Goal: Information Seeking & Learning: Learn about a topic

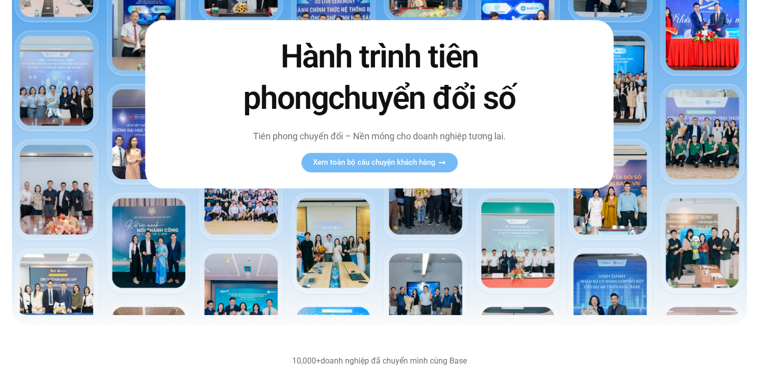
scroll to position [167, 0]
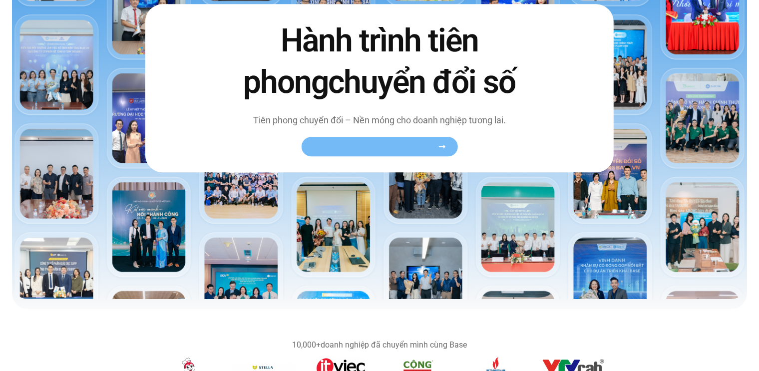
click at [375, 147] on span "Xem toàn bộ câu chuyện khách hàng" at bounding box center [374, 146] width 122 height 7
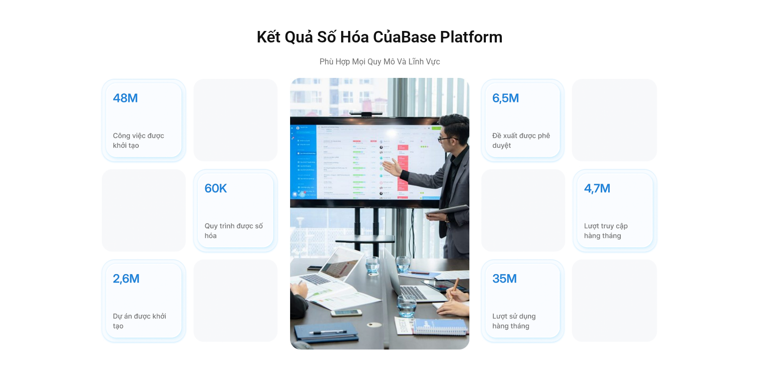
scroll to position [2937, 0]
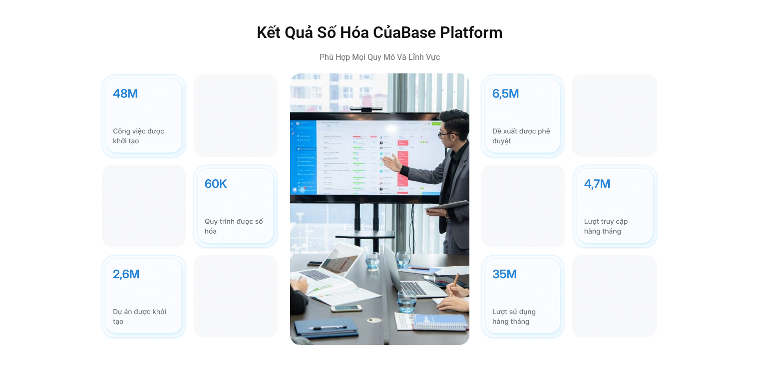
drag, startPoint x: 457, startPoint y: 142, endPoint x: 544, endPoint y: 9, distance: 159.3
click at [544, 22] on h2 "Kết Quả Số Hóa Của Base Platform" at bounding box center [379, 32] width 424 height 21
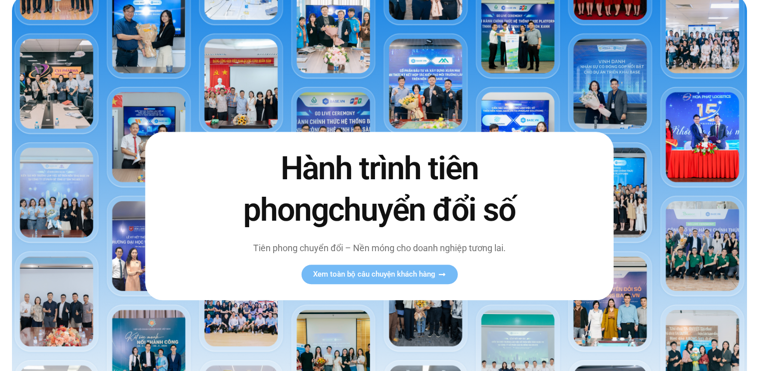
scroll to position [0, 0]
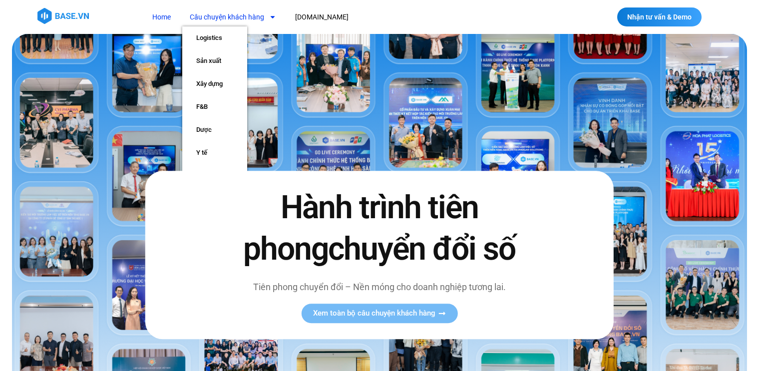
click at [235, 18] on link "Câu chuyện khách hàng" at bounding box center [232, 17] width 101 height 18
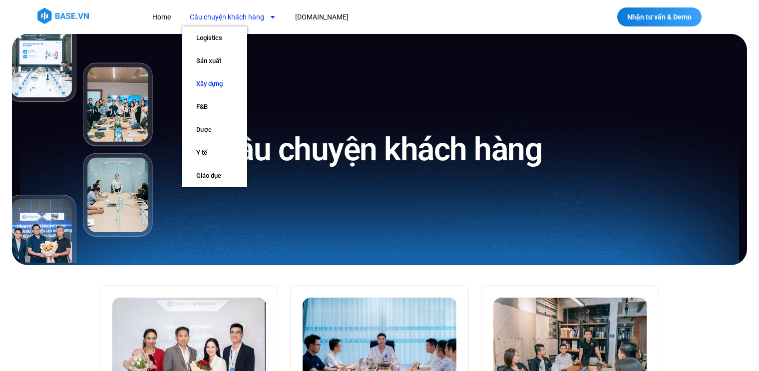
click at [220, 85] on link "Xây dựng" at bounding box center [214, 83] width 65 height 23
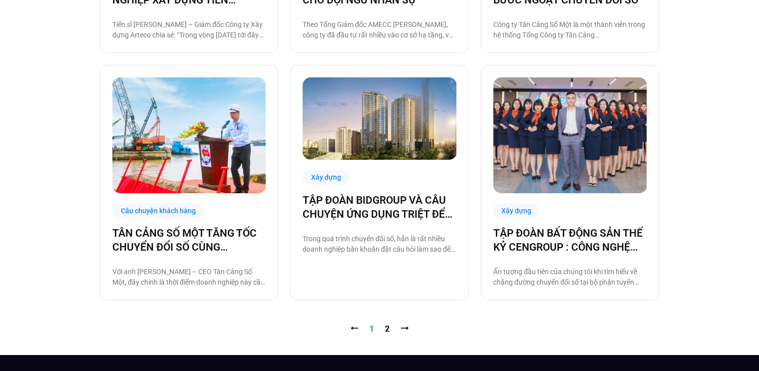
scroll to position [962, 0]
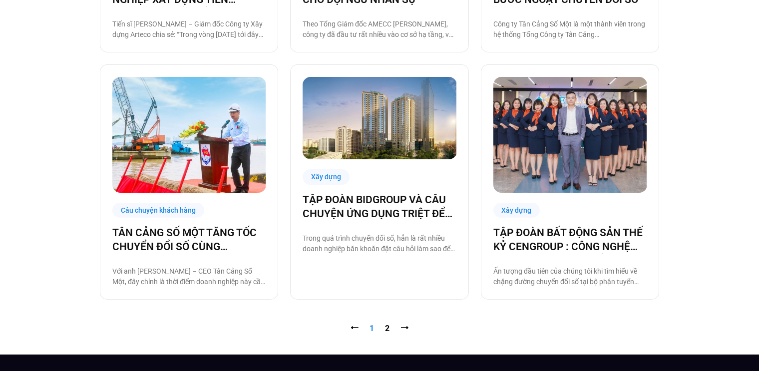
click at [389, 329] on nav "⭠ Trang 1 Trang 2 ⭢" at bounding box center [379, 328] width 559 height 12
click at [386, 329] on link "Trang 2" at bounding box center [387, 327] width 4 height 9
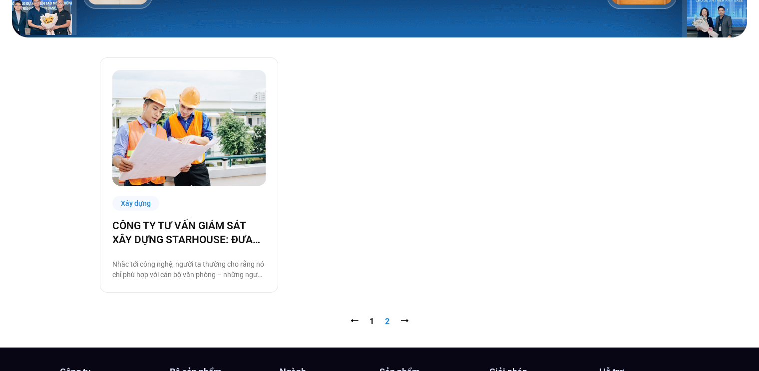
scroll to position [229, 0]
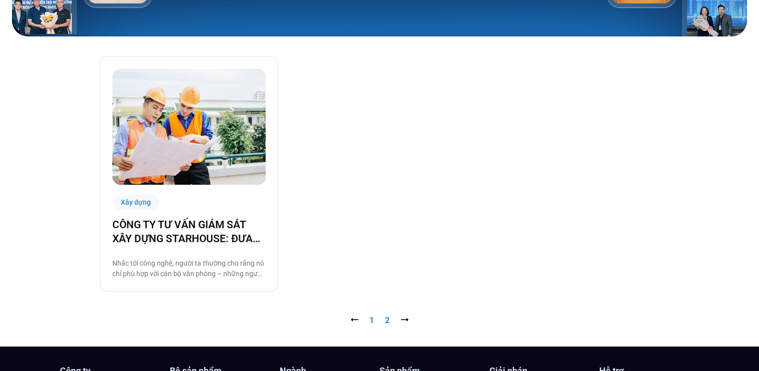
click at [369, 322] on link "Trang 1" at bounding box center [371, 319] width 4 height 9
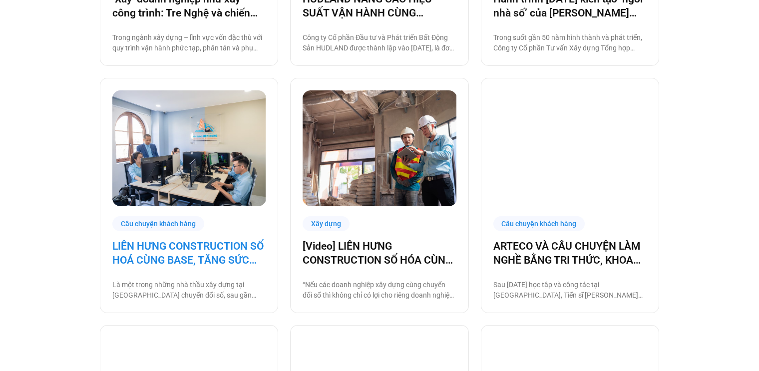
scroll to position [452, 0]
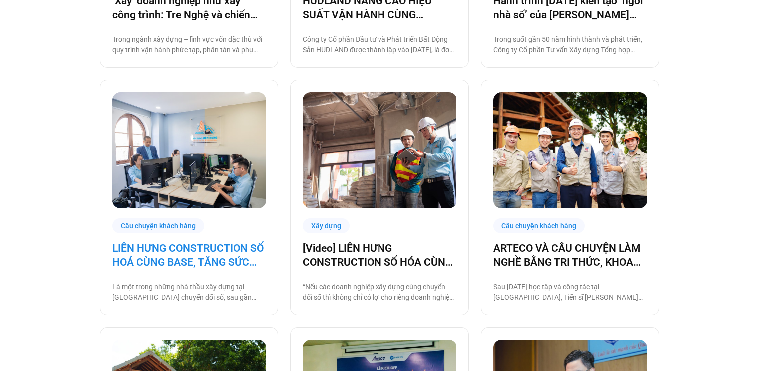
click at [165, 245] on link "LIÊN HƯNG CONSTRUCTION SỐ HOÁ CÙNG BASE, TĂNG SỨC MẠNH NỘI TẠI KHAI PHÁ THỊ TRƯ…" at bounding box center [188, 255] width 153 height 28
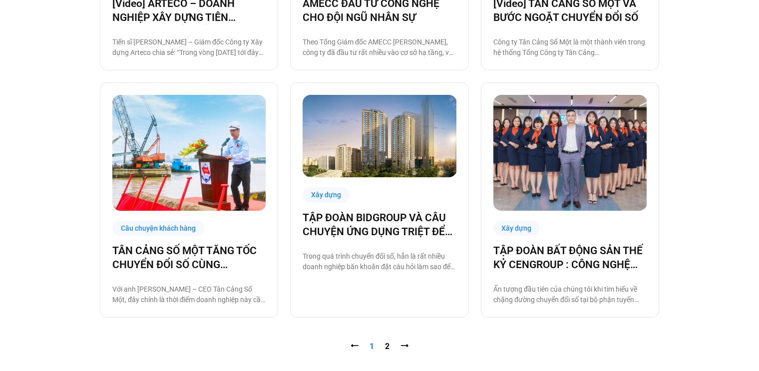
scroll to position [964, 0]
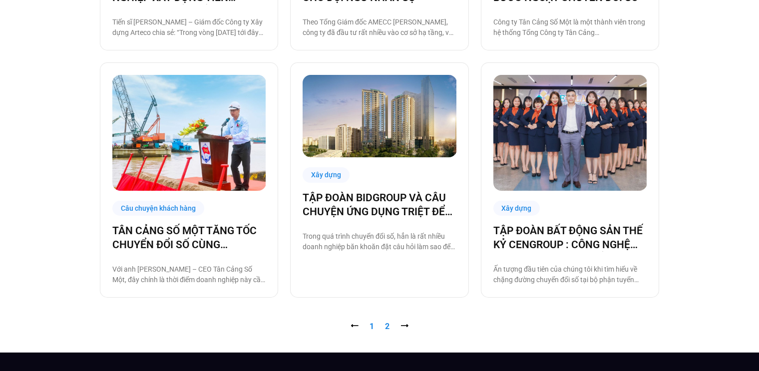
click at [386, 324] on link "Trang 2" at bounding box center [387, 325] width 4 height 9
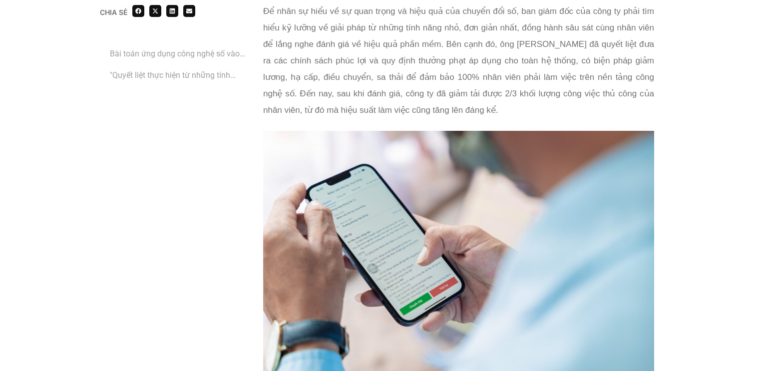
scroll to position [1619, 0]
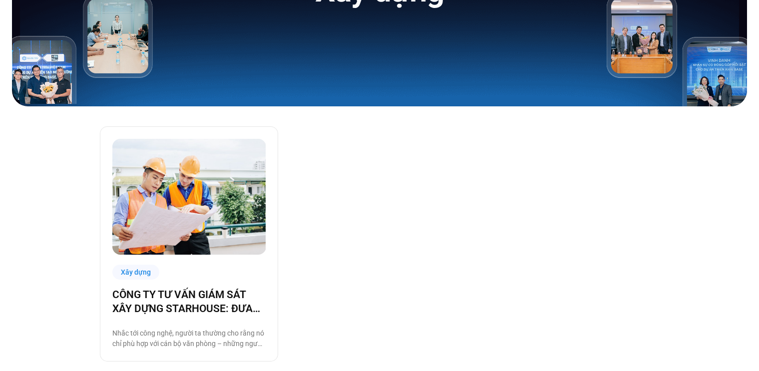
scroll to position [162, 0]
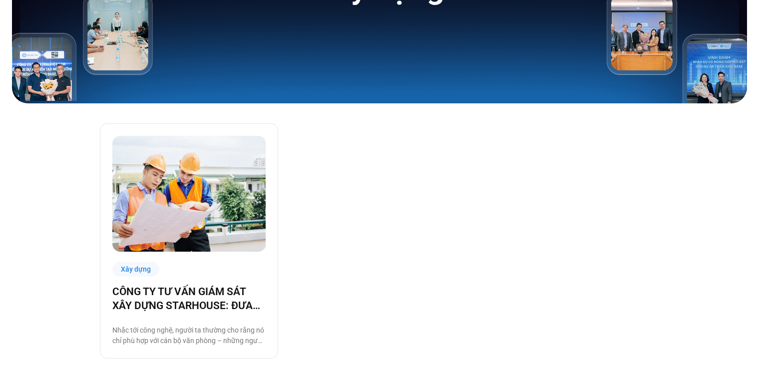
click at [355, 275] on div "Xây dựng CÔNG TY TƯ VẤN GIÁM SÁT XÂY DỰNG STARHOUSE: ĐƯA CÔNG NGHỆ ĐẾN VỚI NHÂN…" at bounding box center [379, 240] width 559 height 235
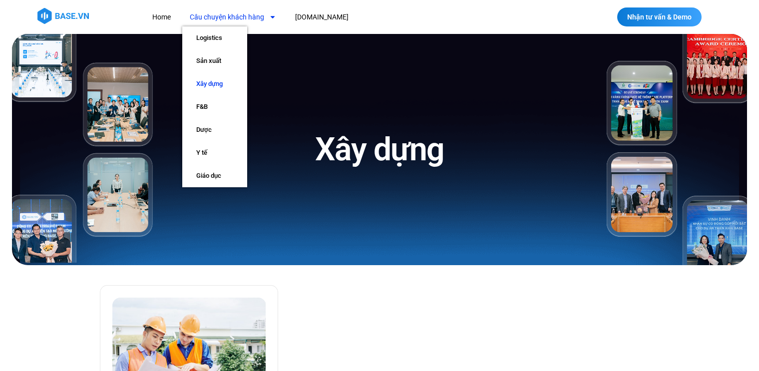
click at [242, 11] on link "Câu chuyện khách hàng" at bounding box center [232, 17] width 101 height 18
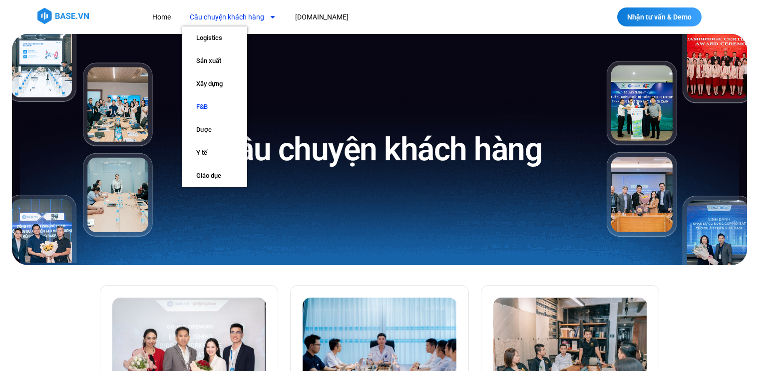
click at [206, 103] on link "F&B" at bounding box center [214, 106] width 65 height 23
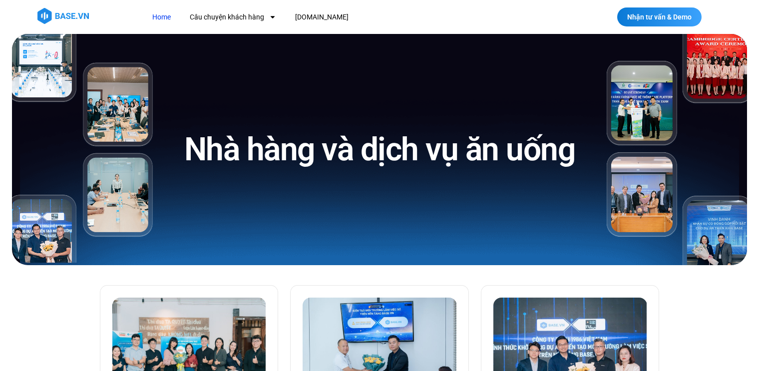
click at [158, 18] on link "Home" at bounding box center [161, 17] width 33 height 18
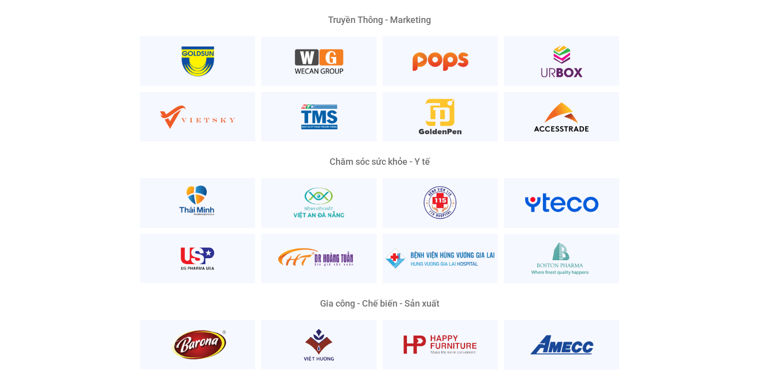
scroll to position [1974, 0]
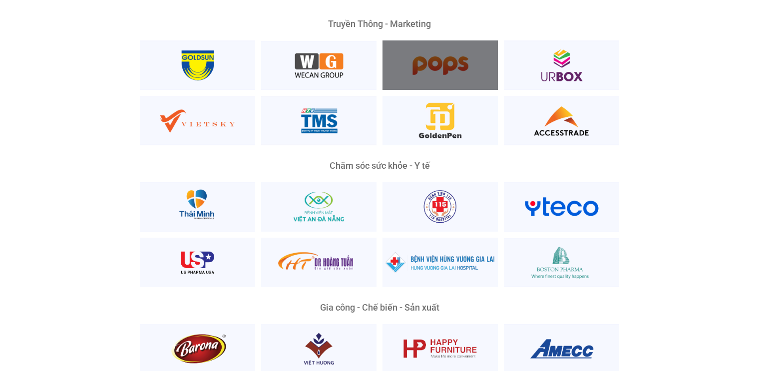
click at [435, 42] on div at bounding box center [439, 64] width 115 height 49
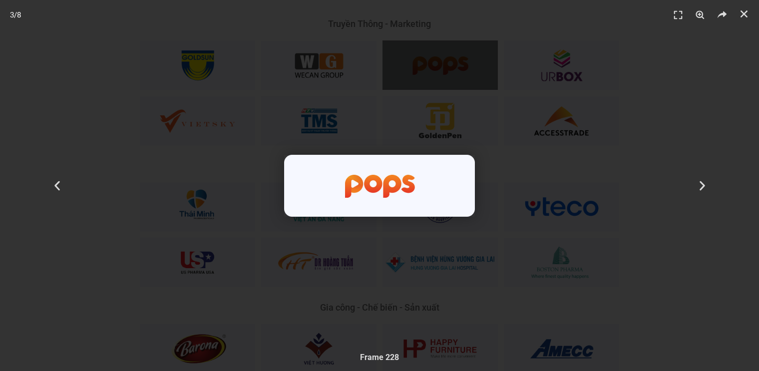
click at [535, 196] on div "3 / 8" at bounding box center [379, 185] width 689 height 301
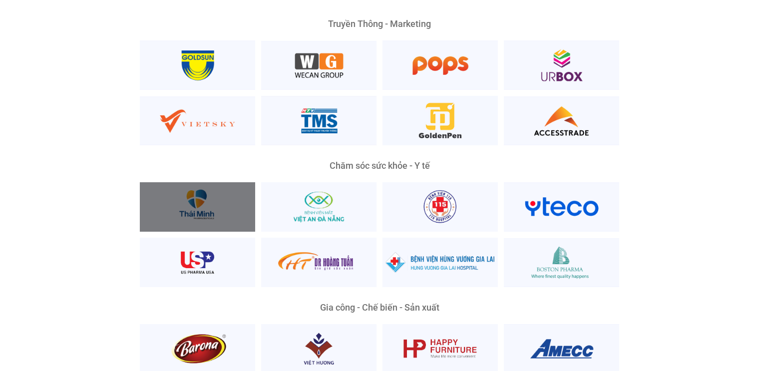
click at [212, 203] on div at bounding box center [197, 206] width 115 height 49
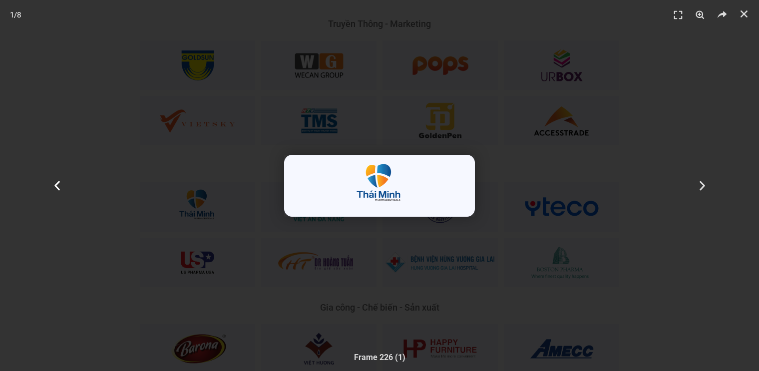
click at [92, 119] on div "Quay về" at bounding box center [57, 185] width 114 height 371
click at [411, 250] on div "8 / 8" at bounding box center [379, 185] width 689 height 301
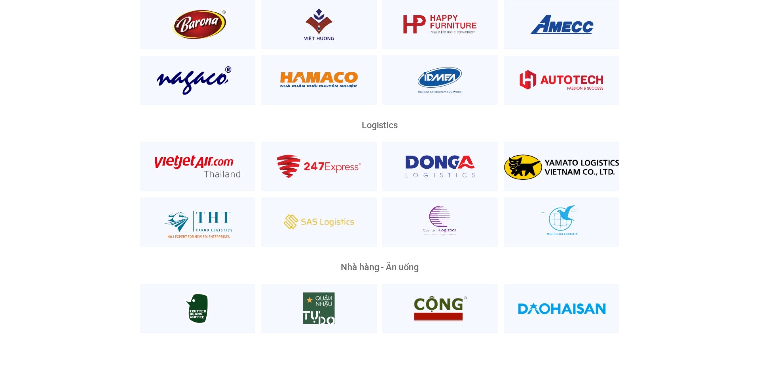
scroll to position [2301, 0]
